Goal: Navigation & Orientation: Find specific page/section

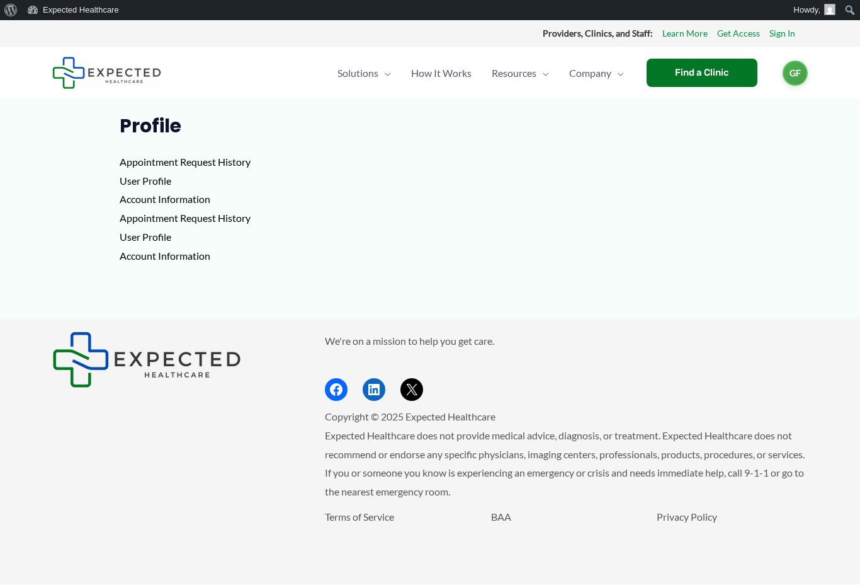
click at [146, 153] on p "Appointment Request History User Profile Account Information Appointment Reques…" at bounding box center [431, 208] width 622 height 112
click at [225, 169] on p "Appointment Request History User Profile Account Information Appointment Reques…" at bounding box center [431, 208] width 622 height 112
click at [227, 159] on p "Appointment Request History User Profile Account Information Appointment Reques…" at bounding box center [431, 208] width 622 height 112
click at [173, 159] on p "Appointment Request History User Profile Account Information Appointment Reques…" at bounding box center [431, 208] width 622 height 112
click at [173, 165] on p "Appointment Request History User Profile Account Information Appointment Reques…" at bounding box center [431, 208] width 622 height 112
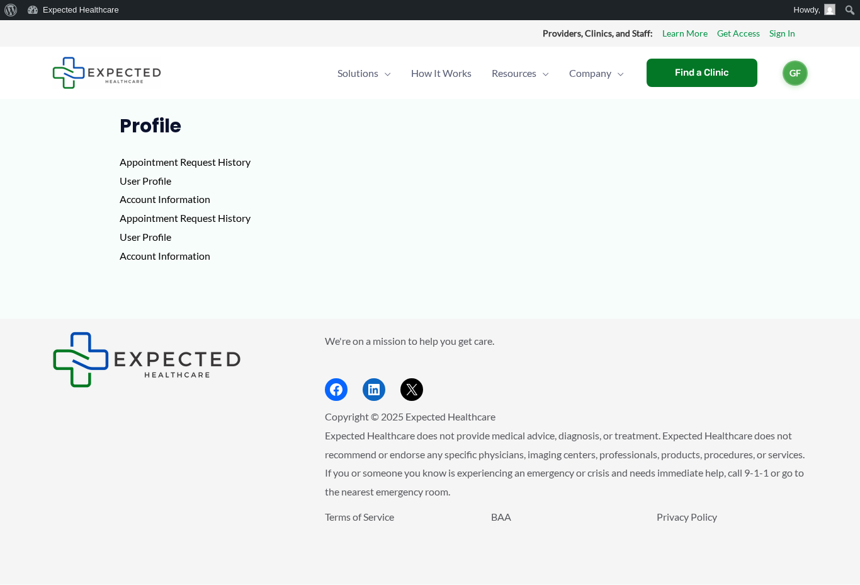
click at [178, 163] on p "Appointment Request History User Profile Account Information Appointment Reques…" at bounding box center [431, 208] width 622 height 112
click at [159, 180] on p "Appointment Request History User Profile Account Information Appointment Reques…" at bounding box center [431, 208] width 622 height 112
click at [159, 181] on p "Appointment Request History User Profile Account Information Appointment Reques…" at bounding box center [431, 208] width 622 height 112
click at [157, 200] on p "Appointment Request History User Profile Account Information Appointment Reques…" at bounding box center [431, 208] width 622 height 112
click at [161, 217] on p "Appointment Request History User Profile Account Information Appointment Reques…" at bounding box center [431, 208] width 622 height 112
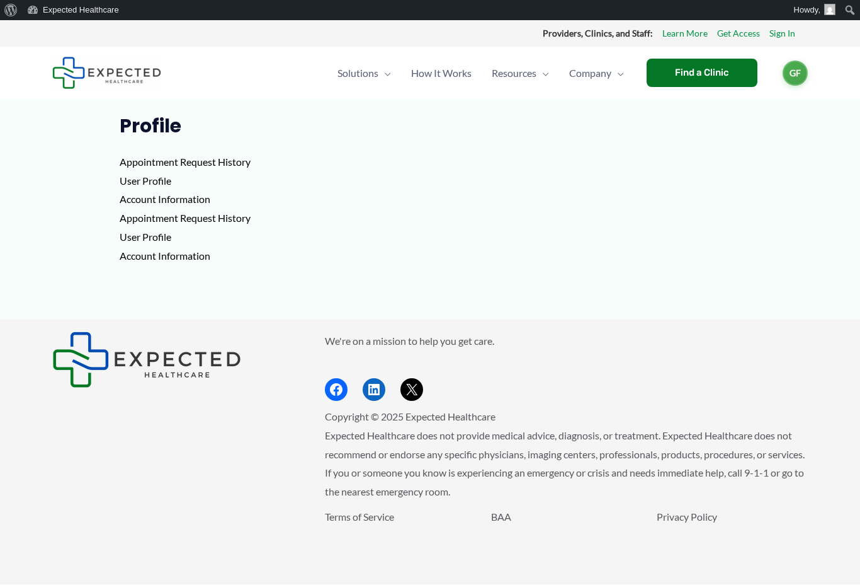
click at [153, 259] on p "Appointment Request History User Profile Account Information Appointment Reques…" at bounding box center [431, 208] width 622 height 112
click at [524, 76] on span "Resources" at bounding box center [514, 73] width 45 height 44
click at [146, 165] on p "Appointment Request History User Profile Account Information Appointment Reques…" at bounding box center [431, 208] width 622 height 112
click at [144, 162] on p "Appointment Request History User Profile Account Information Appointment Reques…" at bounding box center [431, 208] width 622 height 112
click at [754, 140] on link "Log out" at bounding box center [764, 139] width 87 height 29
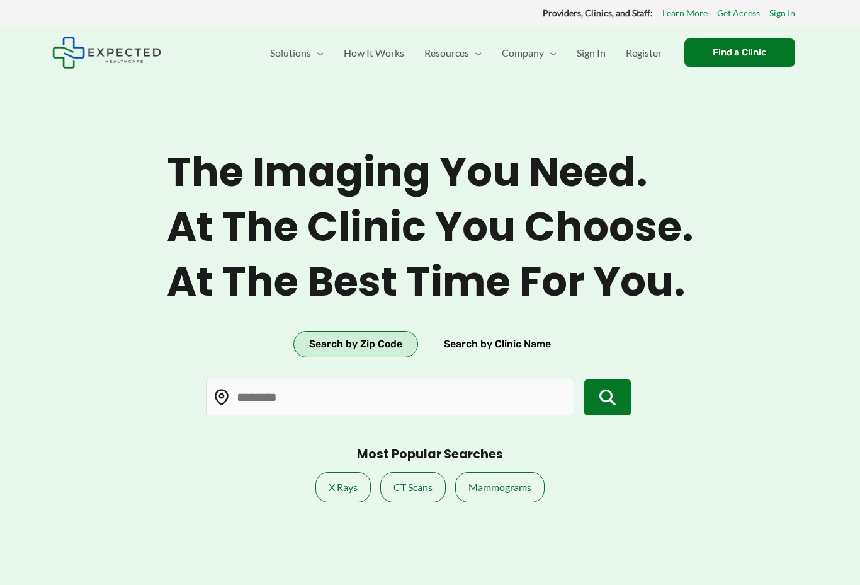
type input "*****"
